Goal: Check status: Check status

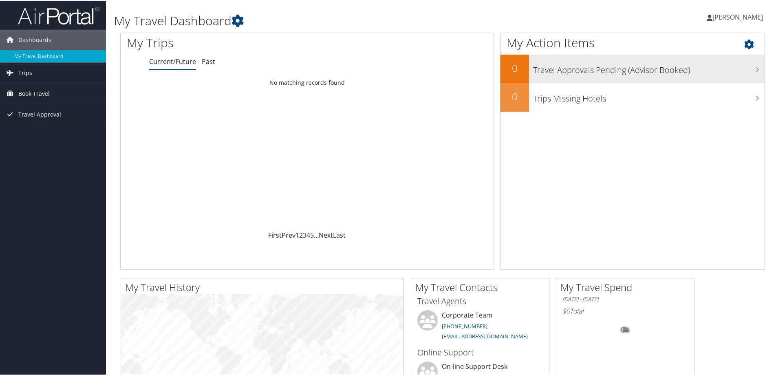
click at [676, 73] on h3 "Travel Approvals Pending (Advisor Booked)" at bounding box center [649, 67] width 232 height 15
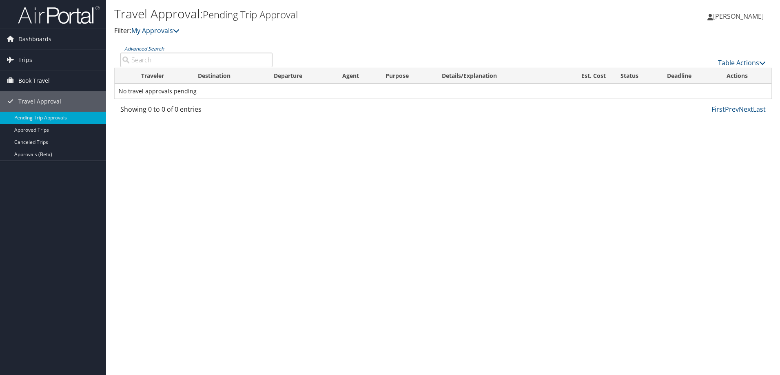
click at [165, 91] on td "No travel approvals pending" at bounding box center [443, 91] width 657 height 15
click at [38, 100] on span "Travel Approval" at bounding box center [39, 101] width 43 height 20
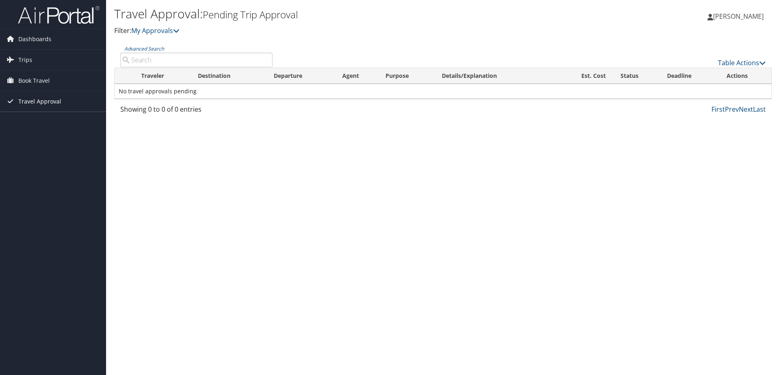
click at [38, 100] on span "Travel Approval" at bounding box center [39, 101] width 43 height 20
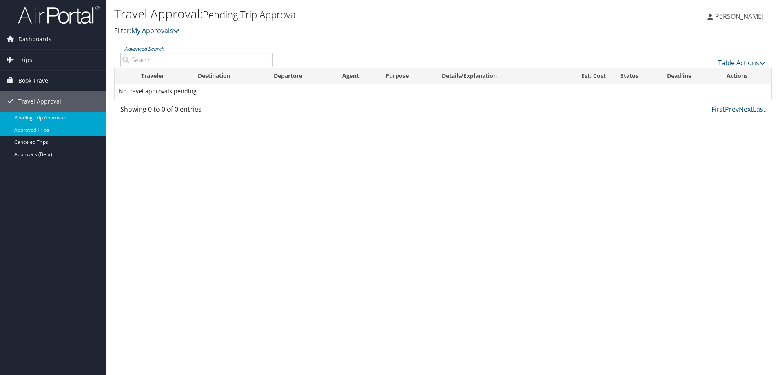
click at [32, 131] on link "Approved Trips" at bounding box center [53, 130] width 106 height 12
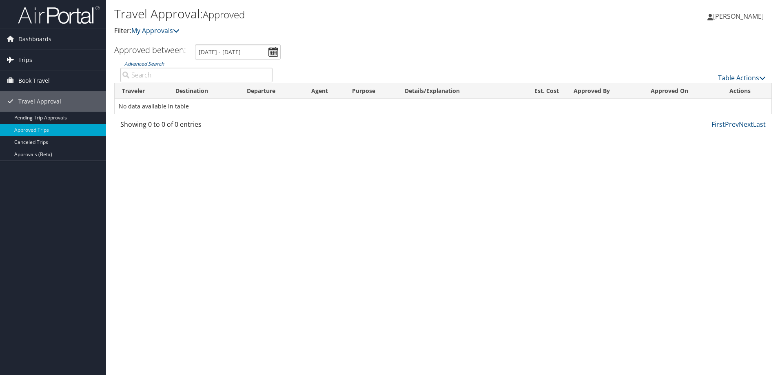
click at [36, 59] on link "Trips" at bounding box center [53, 60] width 106 height 20
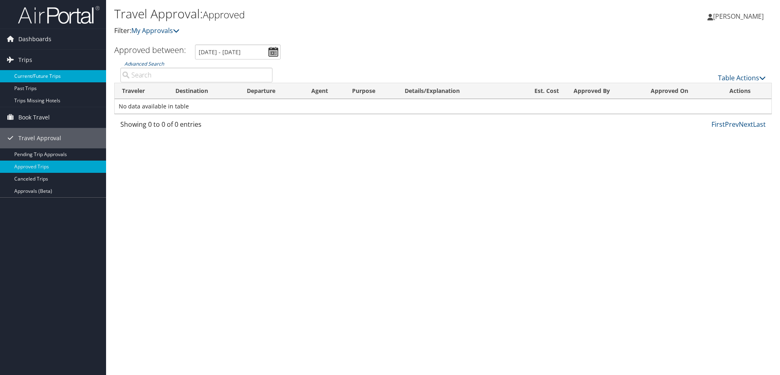
click at [42, 73] on link "Current/Future Trips" at bounding box center [53, 76] width 106 height 12
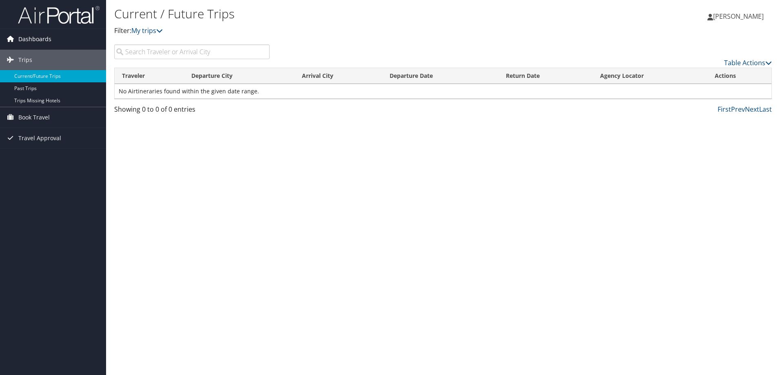
click at [44, 36] on span "Dashboards" at bounding box center [34, 39] width 33 height 20
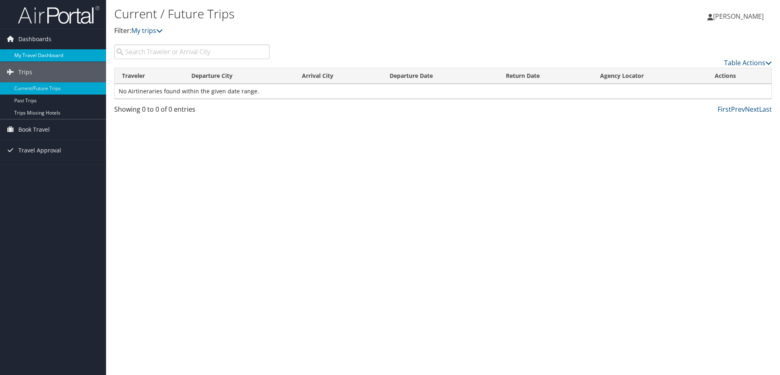
click at [37, 57] on link "My Travel Dashboard" at bounding box center [53, 55] width 106 height 12
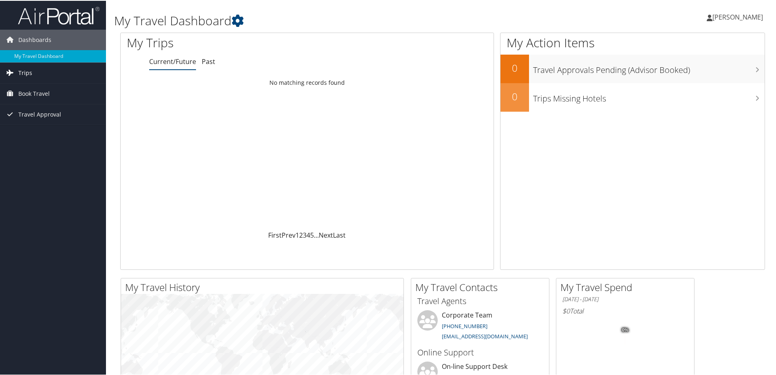
click at [23, 71] on span "Trips" at bounding box center [25, 72] width 14 height 20
click at [25, 89] on link "Current/Future Trips" at bounding box center [53, 88] width 106 height 12
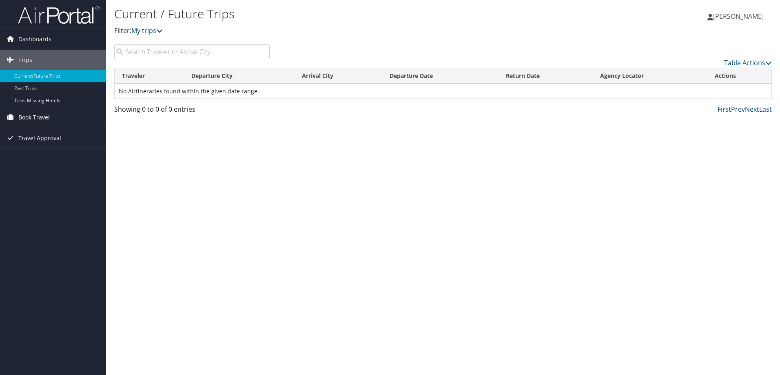
click at [22, 119] on span "Book Travel" at bounding box center [33, 117] width 31 height 20
click at [43, 36] on span "Dashboards" at bounding box center [34, 39] width 33 height 20
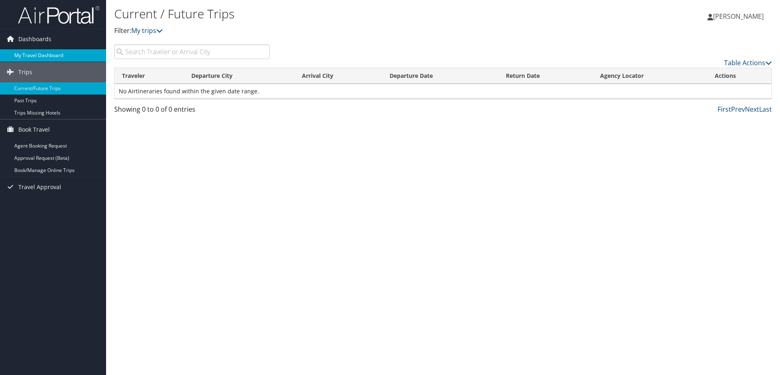
click at [37, 58] on link "My Travel Dashboard" at bounding box center [53, 55] width 106 height 12
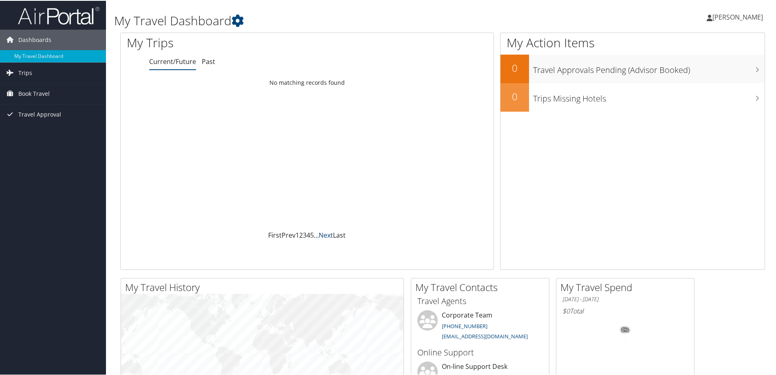
click at [327, 234] on link "Next" at bounding box center [326, 234] width 14 height 9
click at [208, 60] on link "Past" at bounding box center [208, 60] width 13 height 9
click at [168, 62] on link "Current/Future" at bounding box center [172, 60] width 47 height 9
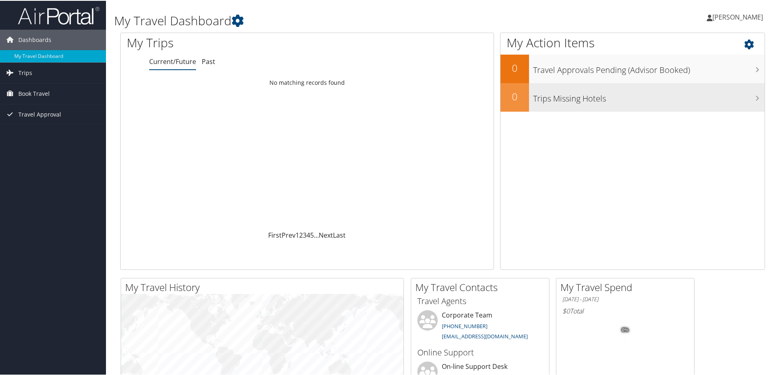
click at [756, 96] on icon at bounding box center [758, 97] width 4 height 7
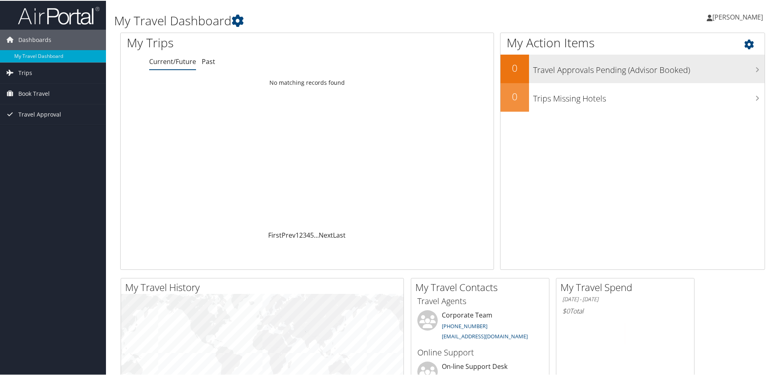
click at [752, 71] on h3 "Travel Approvals Pending (Advisor Booked)" at bounding box center [649, 67] width 232 height 15
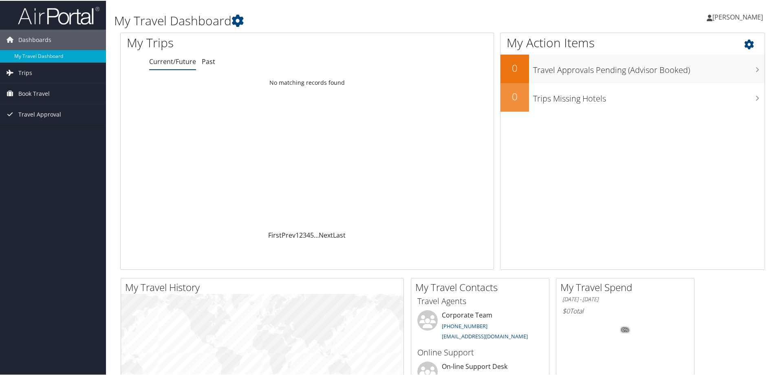
click at [747, 43] on icon at bounding box center [757, 42] width 24 height 14
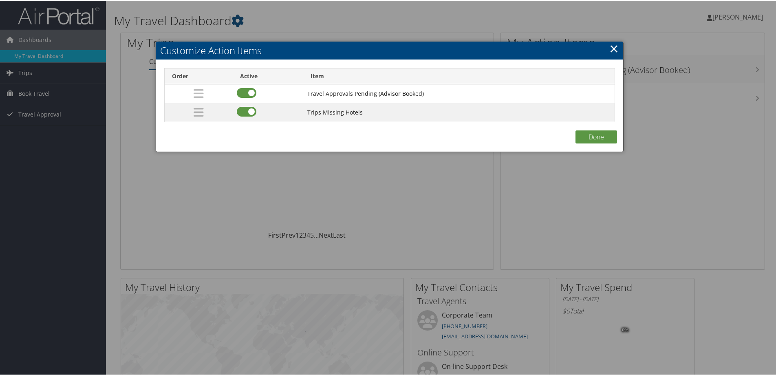
click at [610, 48] on link "×" at bounding box center [614, 48] width 9 height 16
